Goal: Contribute content

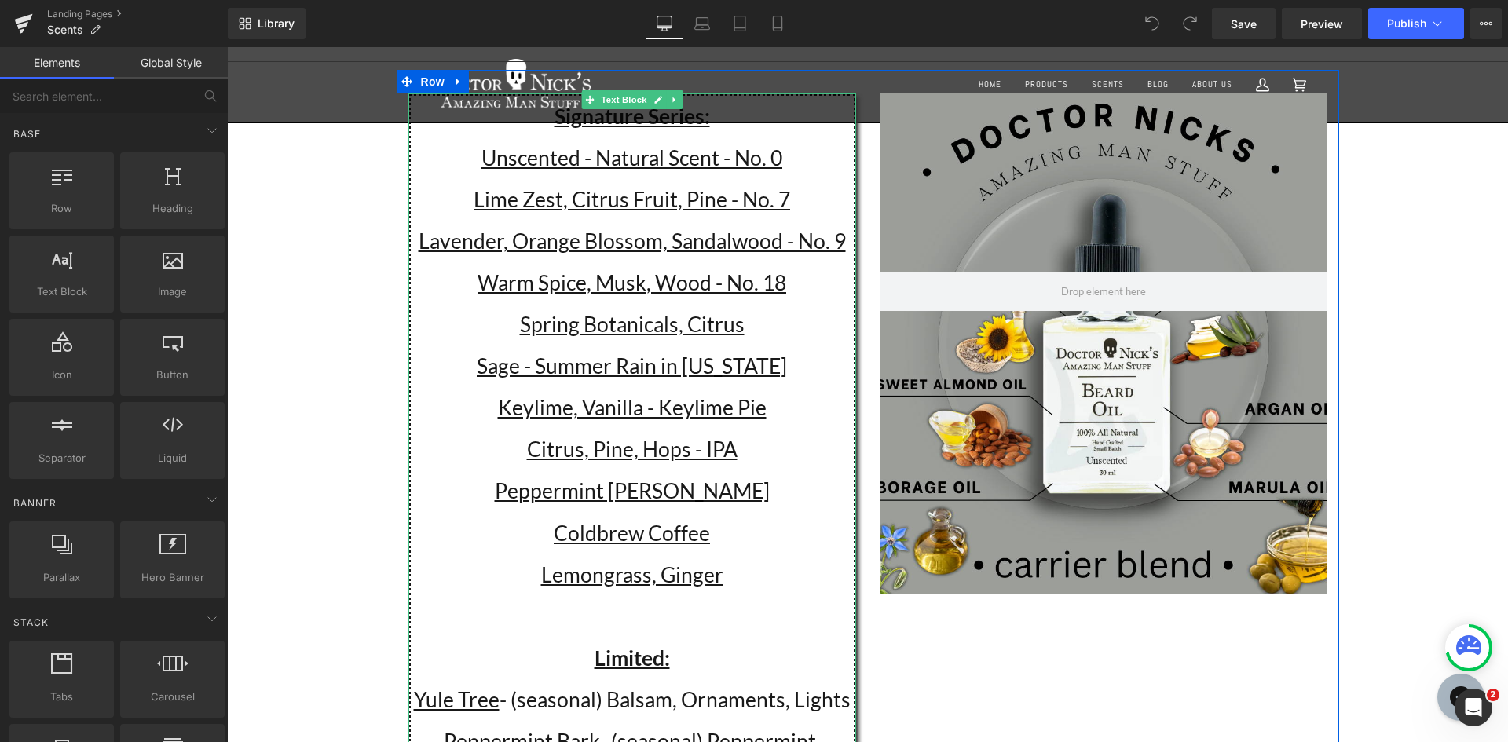
scroll to position [157, 0]
click at [774, 403] on p "Keylime, Vanilla - Keylime Pie" at bounding box center [632, 407] width 443 height 42
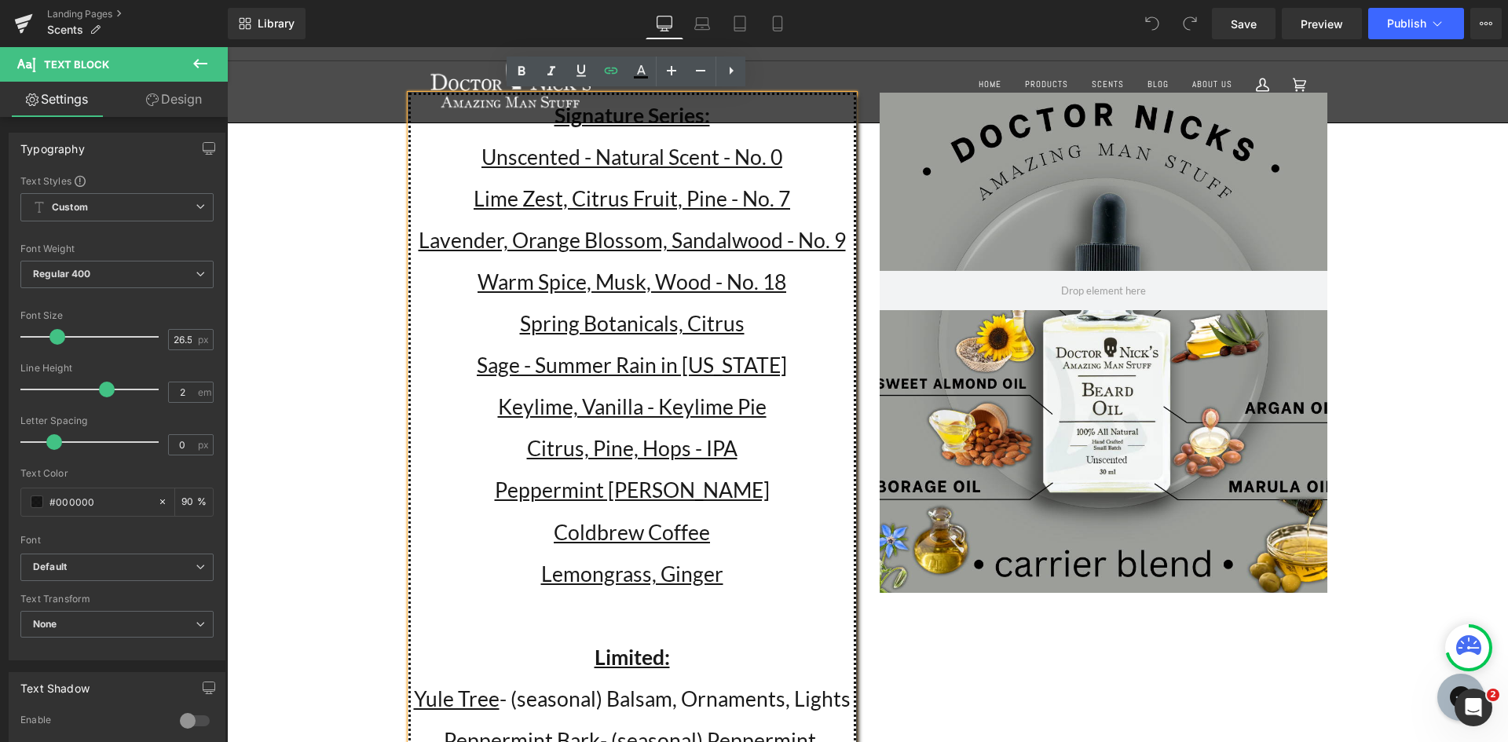
drag, startPoint x: 778, startPoint y: 408, endPoint x: 396, endPoint y: 401, distance: 381.8
click at [425, 402] on p "Keylime, Vanilla - Keylime Pie" at bounding box center [632, 407] width 443 height 42
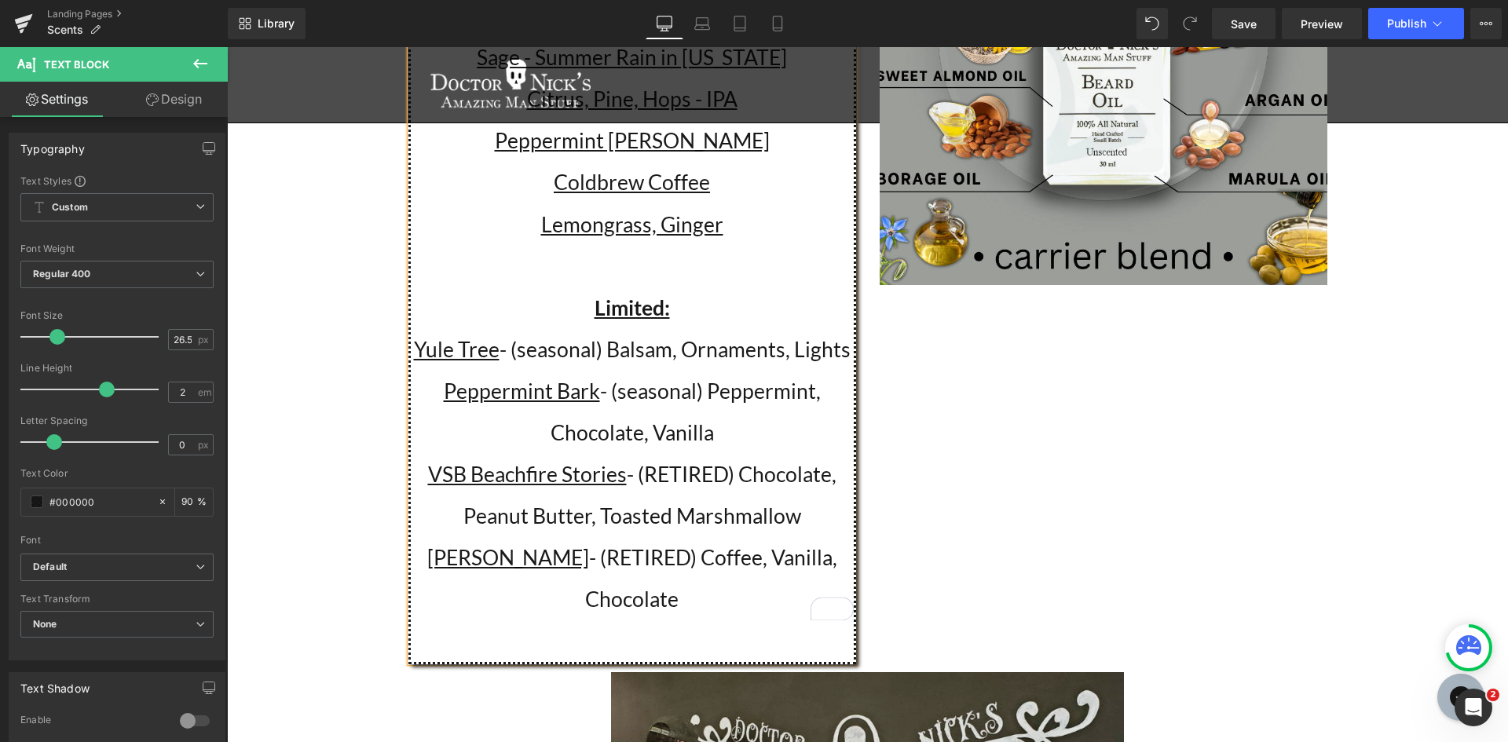
scroll to position [471, 0]
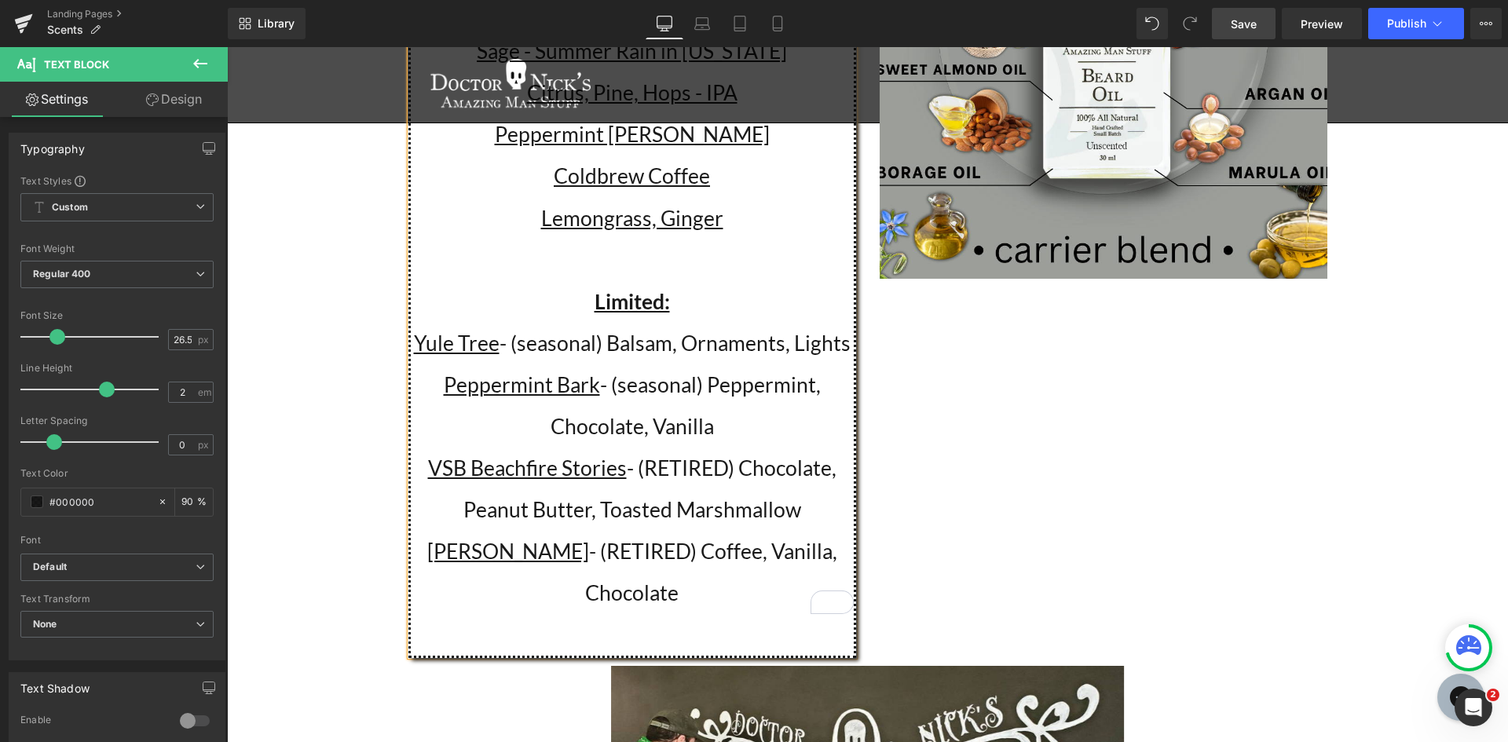
click at [1229, 24] on link "Save" at bounding box center [1244, 23] width 64 height 31
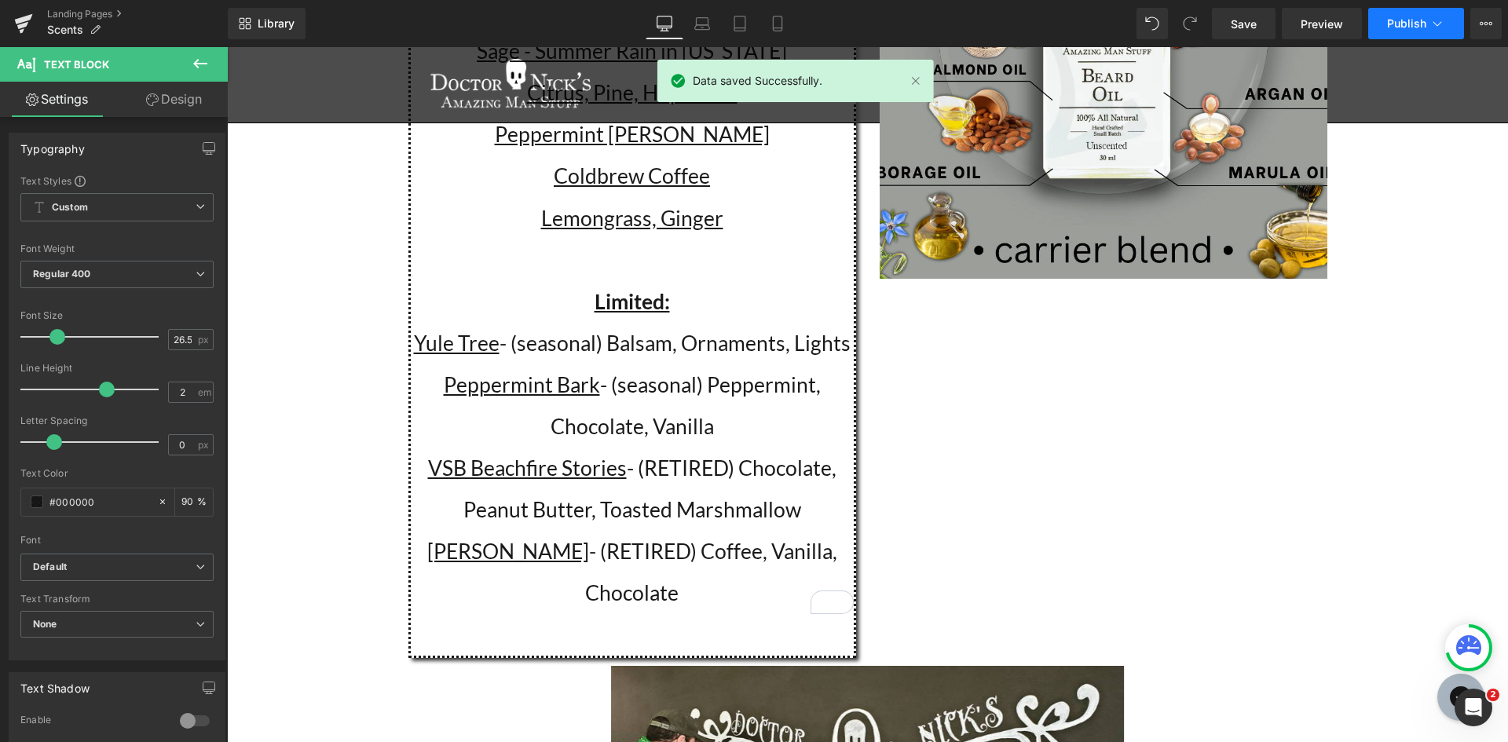
click at [1386, 24] on button "Publish" at bounding box center [1416, 23] width 96 height 31
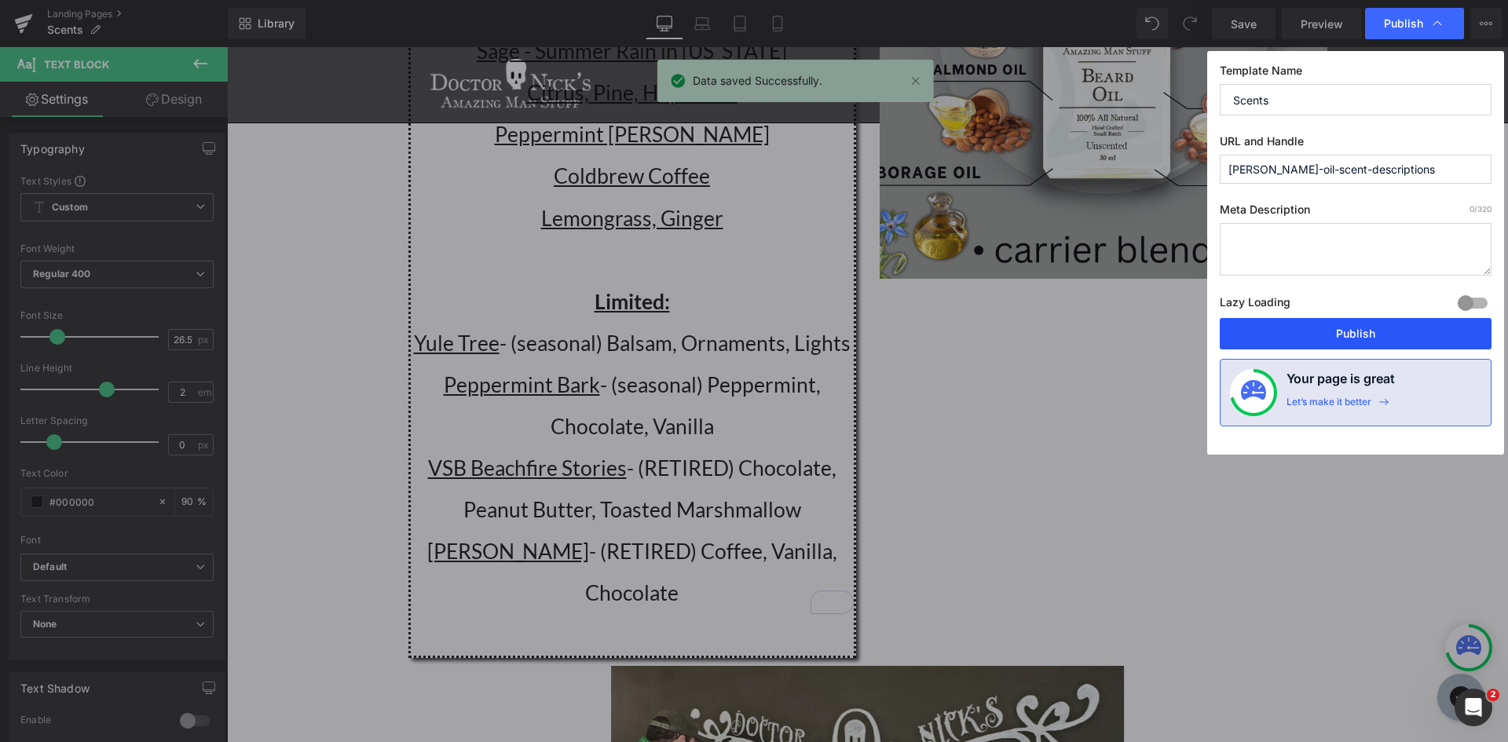
click at [1381, 335] on button "Publish" at bounding box center [1356, 333] width 272 height 31
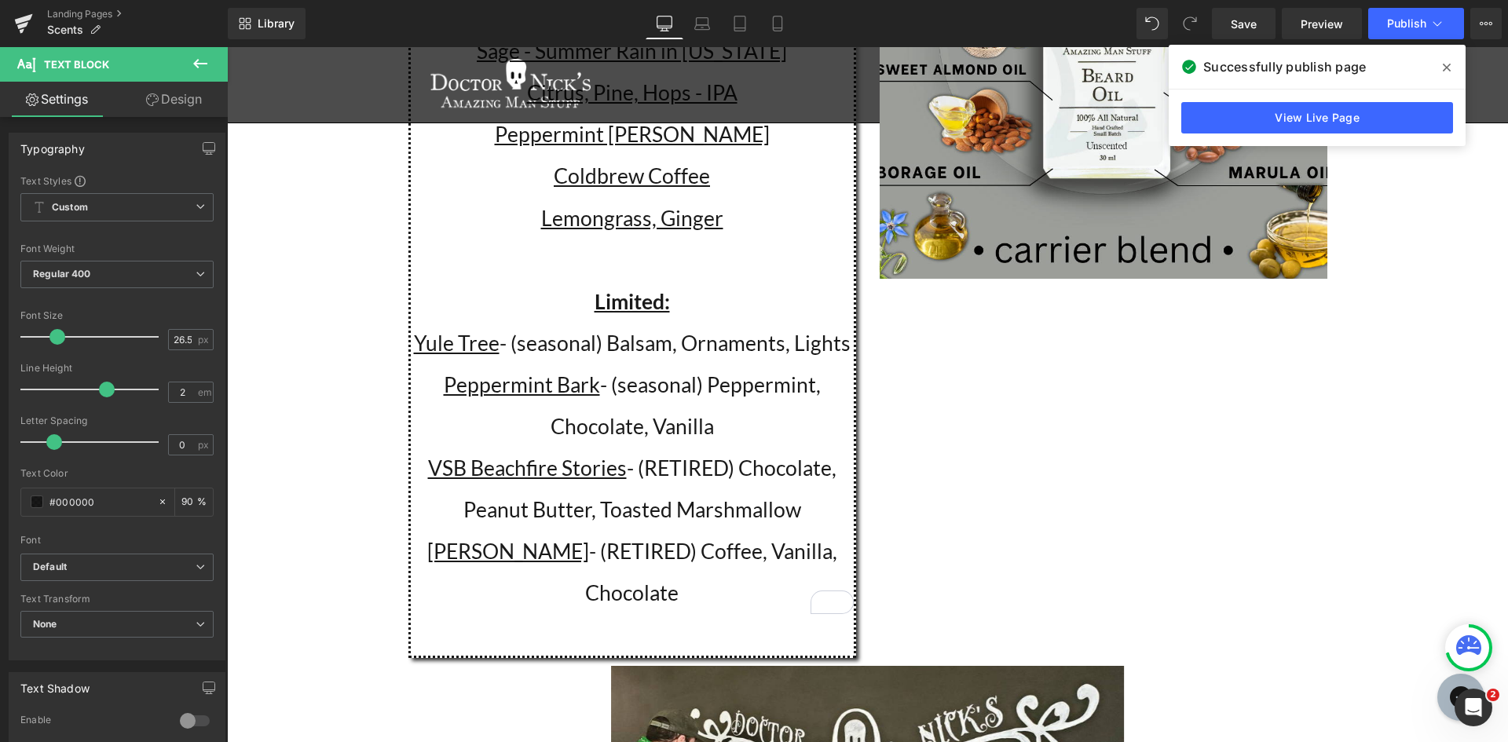
drag, startPoint x: 839, startPoint y: 555, endPoint x: 390, endPoint y: 460, distance: 458.3
click at [397, 460] on div "Signature Series: Unscented - Natural Scent - No. 0 Lime Zest, Citrus Fruit, Pi…" at bounding box center [632, 218] width 471 height 880
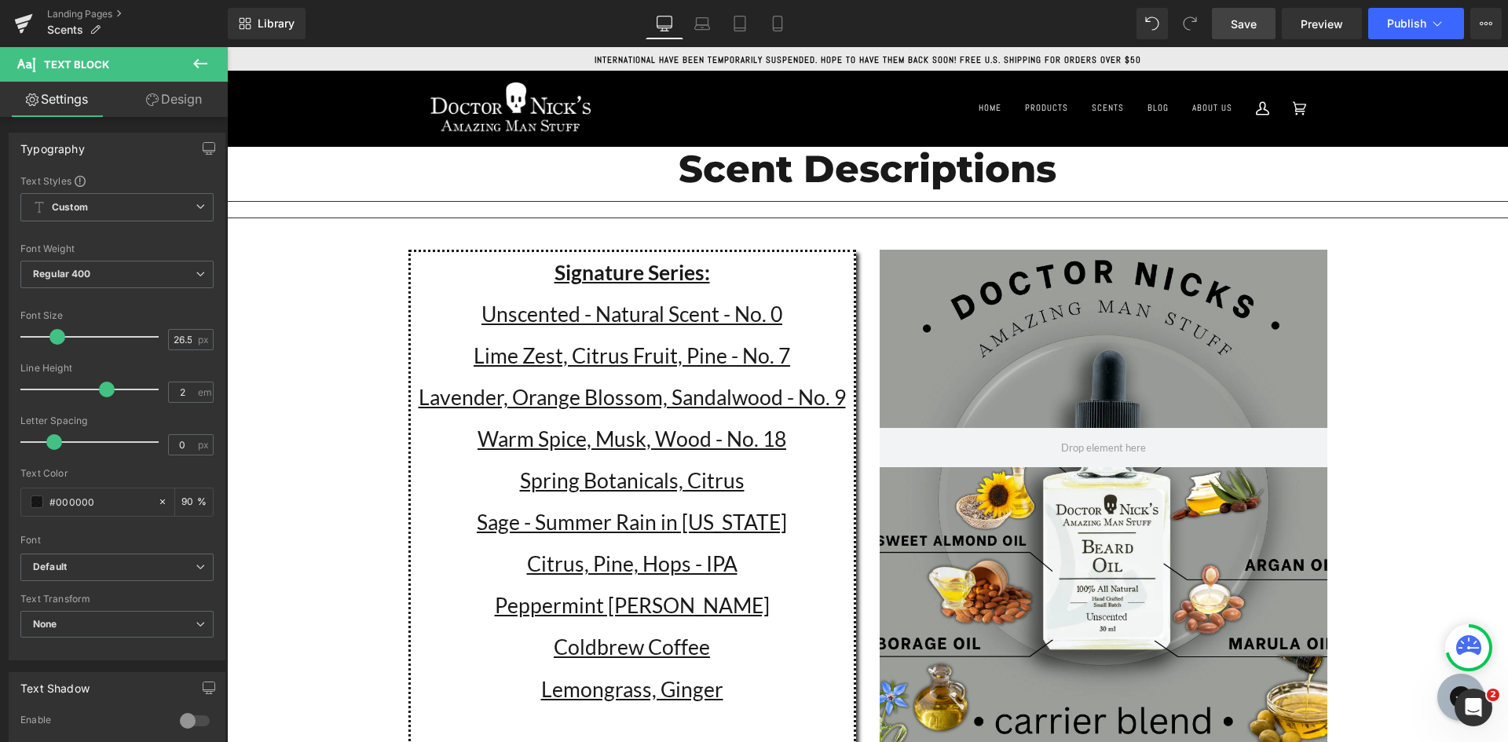
click at [1239, 38] on link "Save" at bounding box center [1244, 23] width 64 height 31
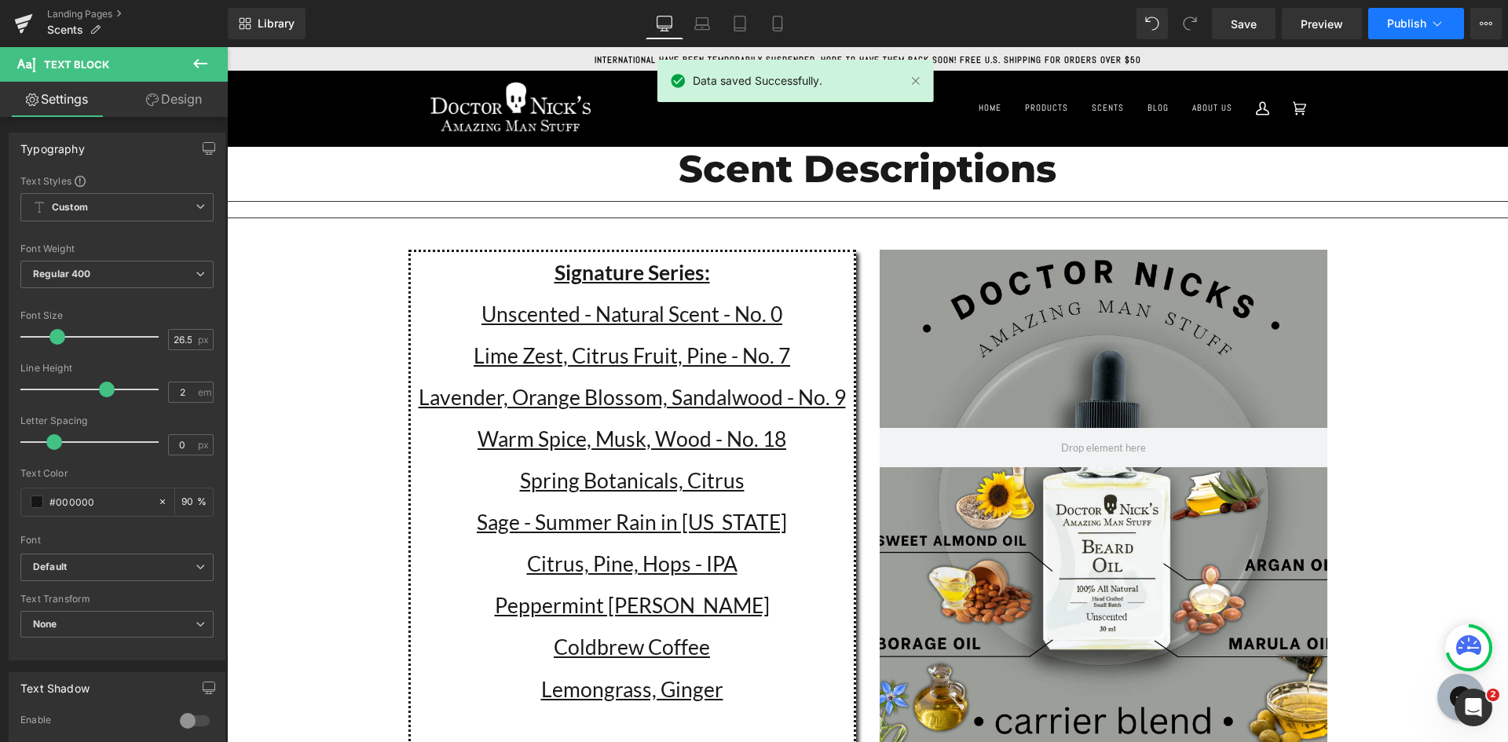
click at [1401, 17] on span "Publish" at bounding box center [1406, 23] width 39 height 13
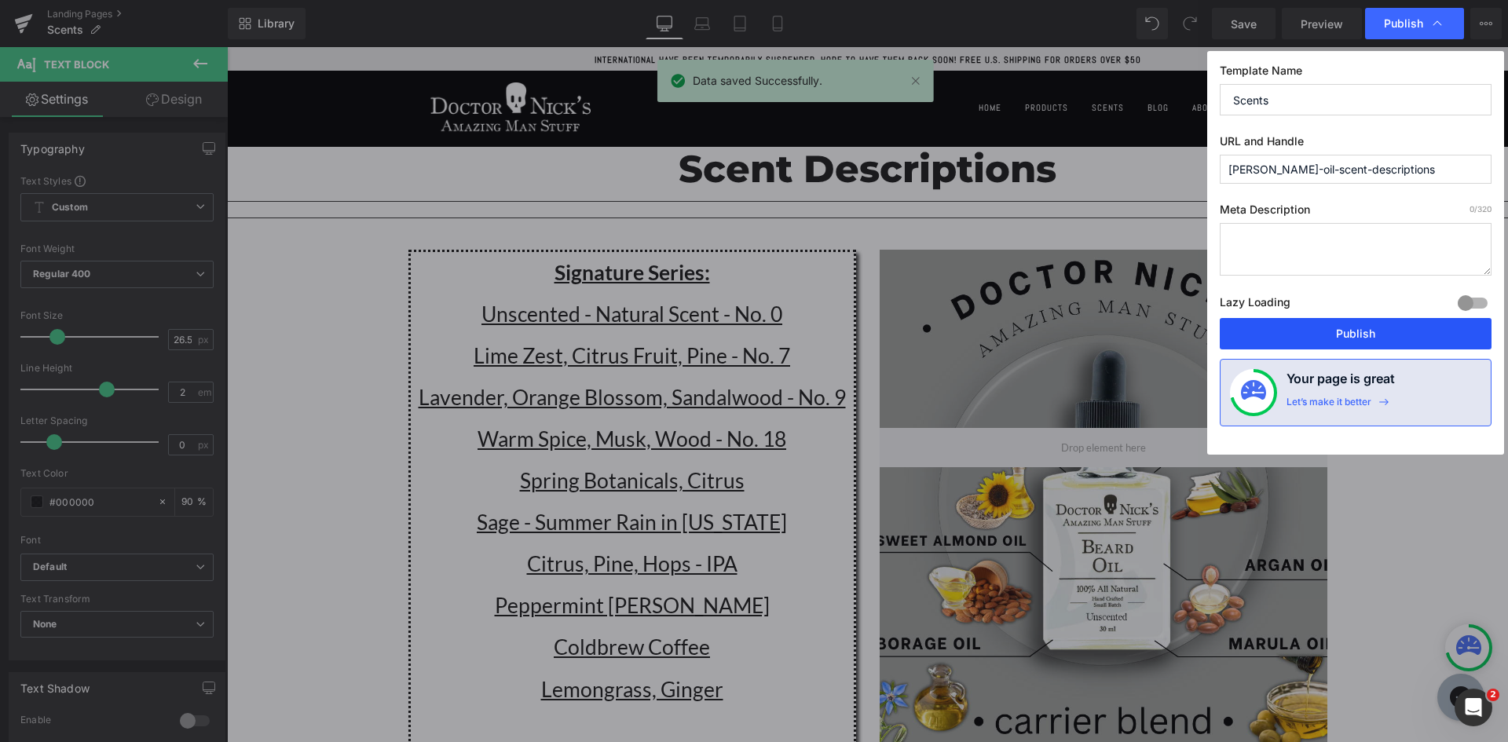
click at [1370, 333] on button "Publish" at bounding box center [1356, 333] width 272 height 31
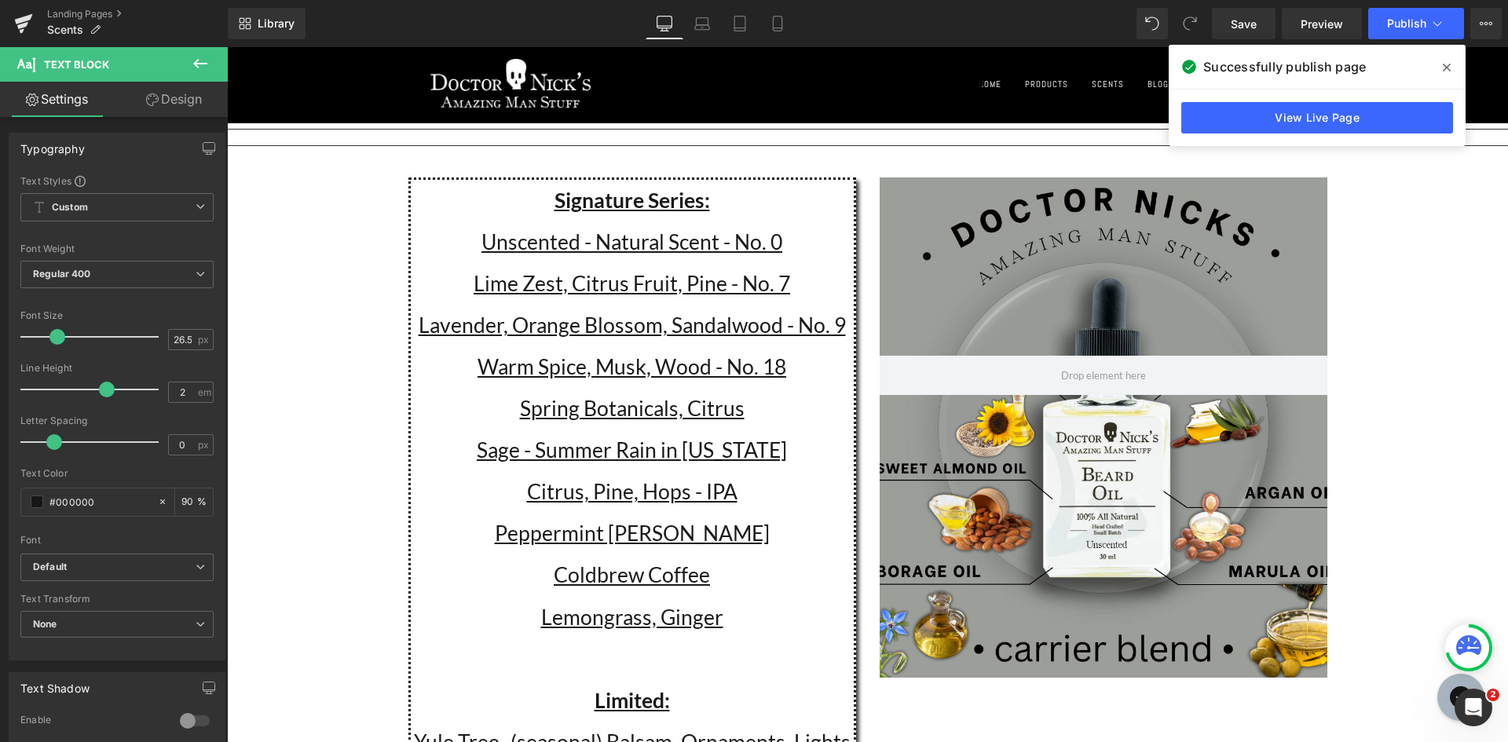
scroll to position [79, 0]
